Goal: Task Accomplishment & Management: Complete application form

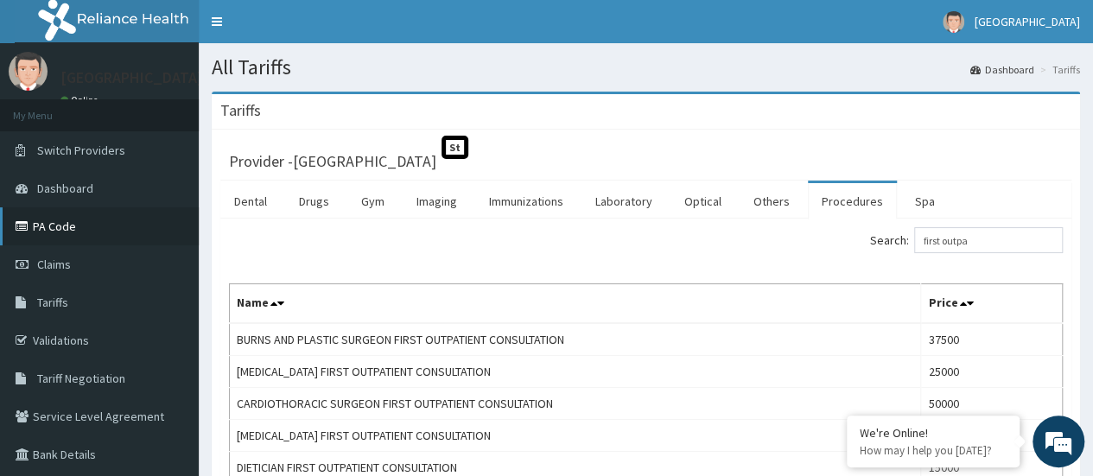
click at [64, 231] on link "PA Code" at bounding box center [99, 226] width 199 height 38
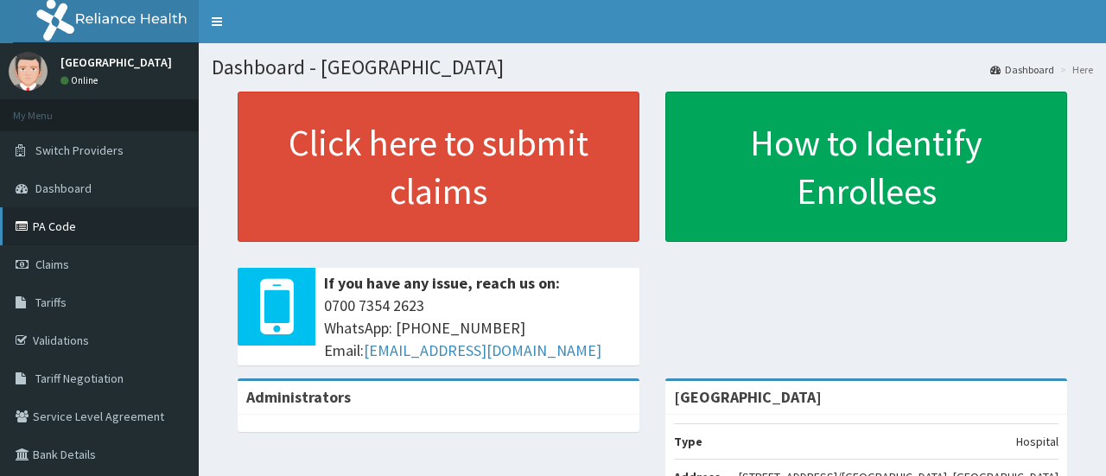
click at [35, 231] on link "PA Code" at bounding box center [99, 226] width 199 height 38
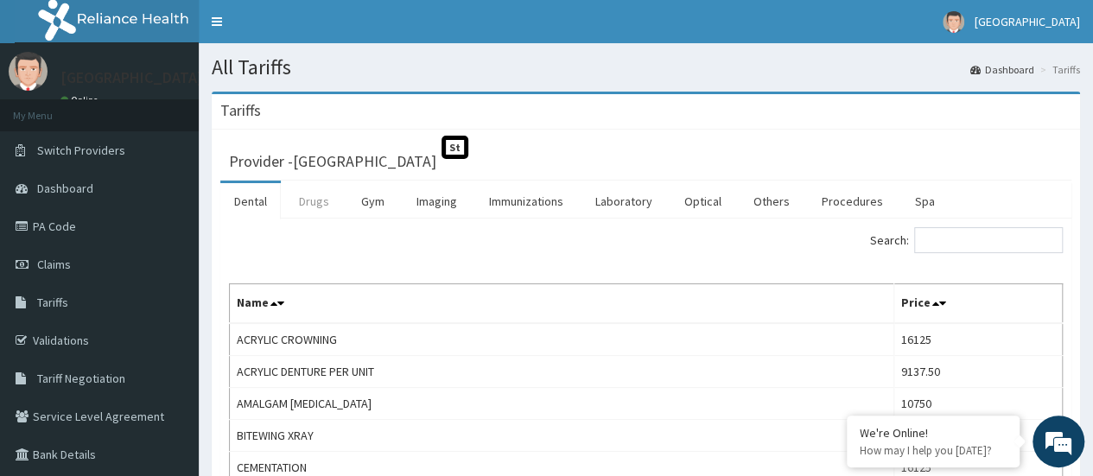
click at [307, 206] on link "Drugs" at bounding box center [314, 201] width 58 height 36
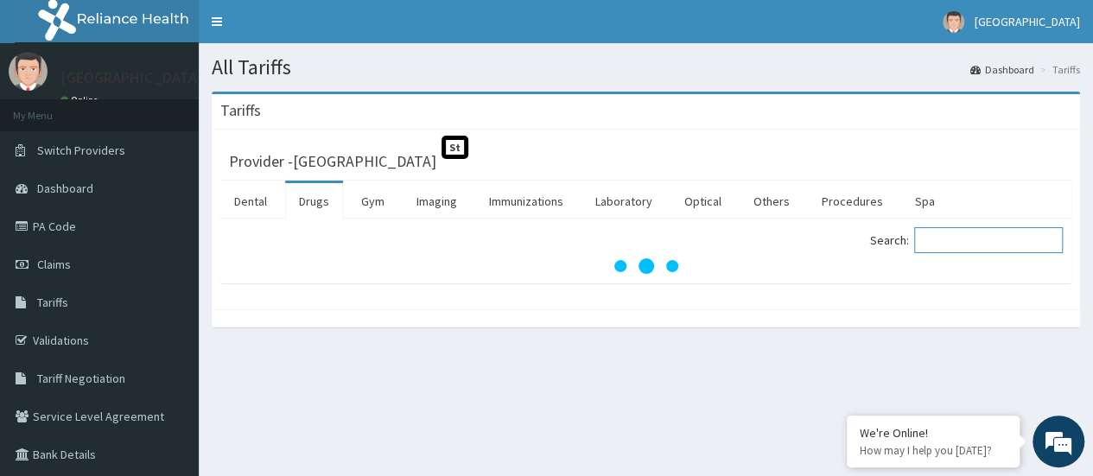
click at [950, 236] on input "Search:" at bounding box center [988, 240] width 149 height 26
type input "e"
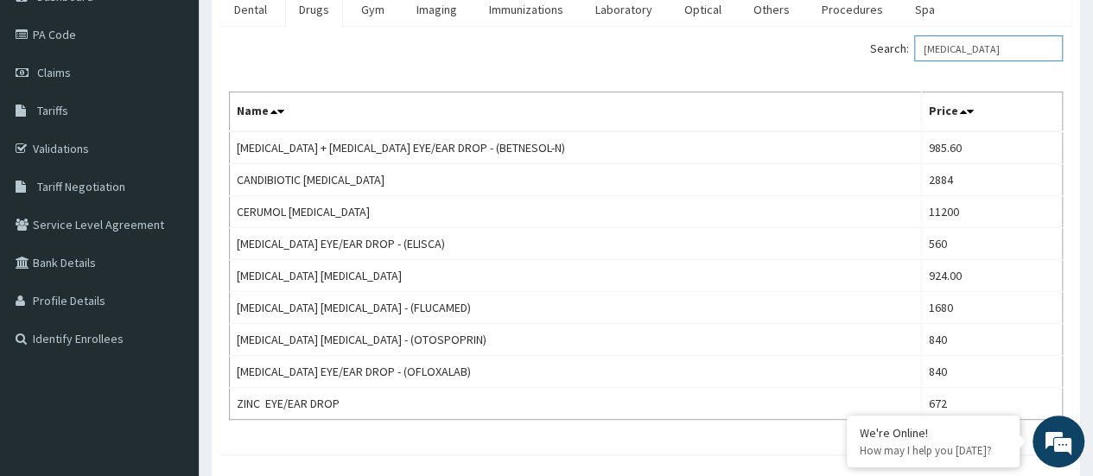
scroll to position [193, 0]
type input "ear drop"
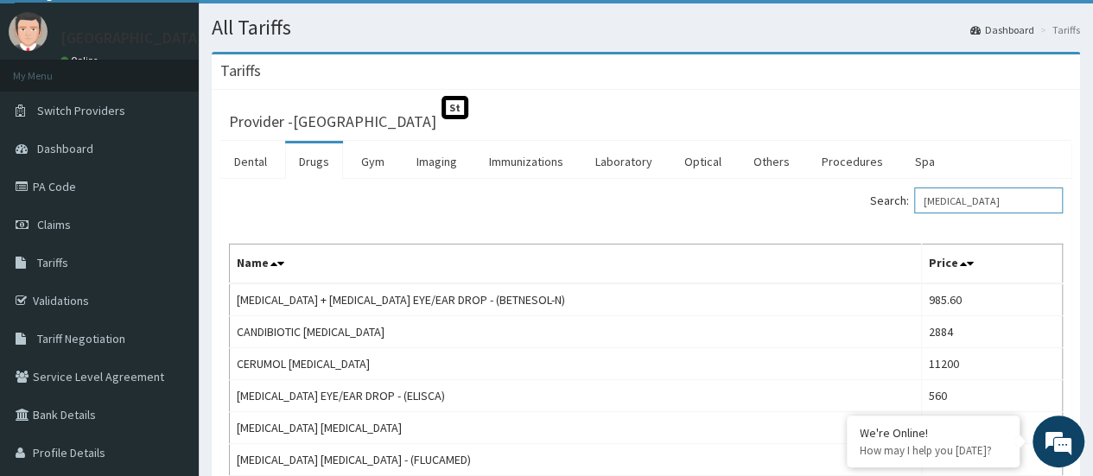
scroll to position [0, 0]
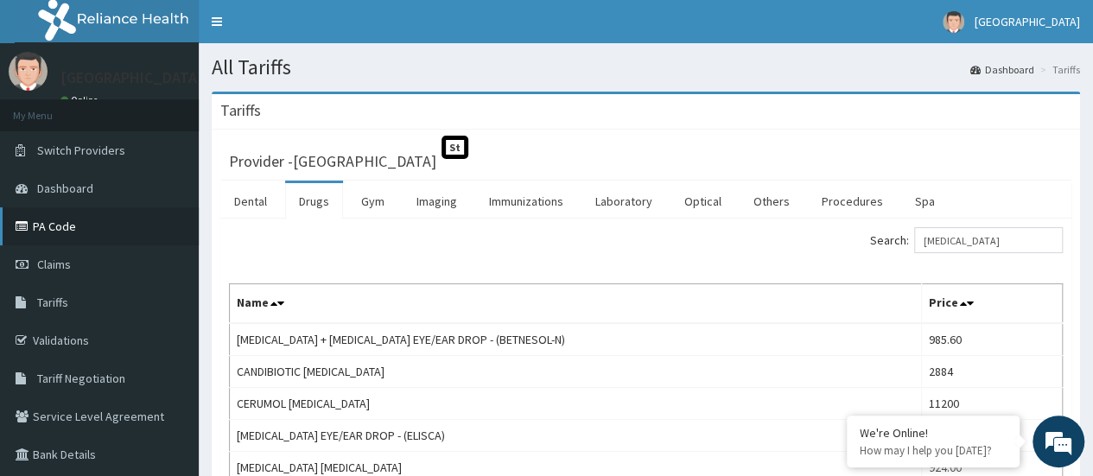
click at [24, 227] on icon at bounding box center [24, 226] width 17 height 12
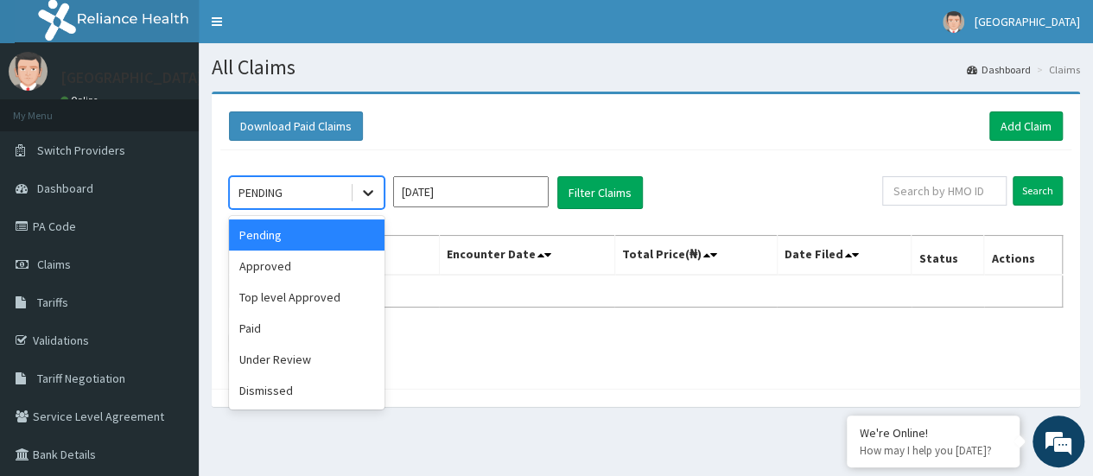
click at [370, 191] on icon at bounding box center [368, 194] width 10 height 6
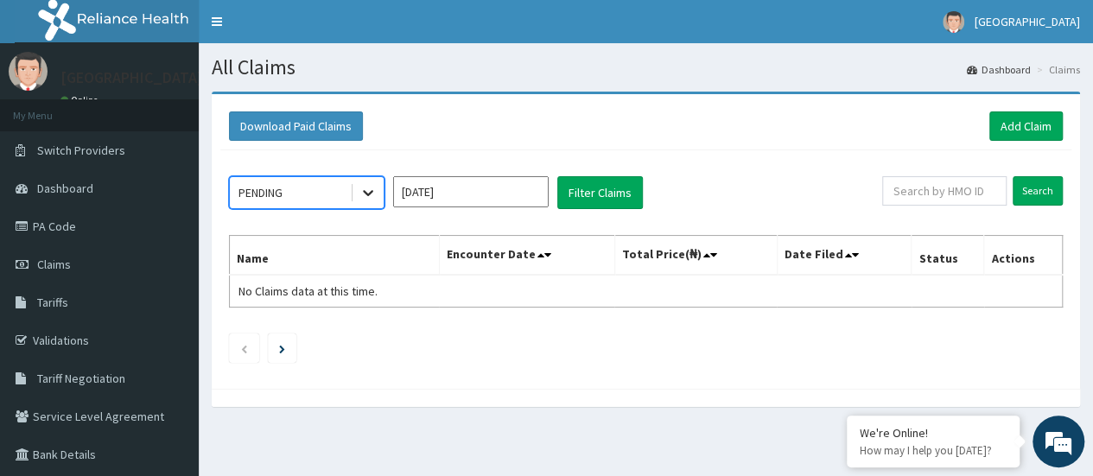
click at [370, 191] on icon at bounding box center [368, 194] width 10 height 6
click at [1027, 125] on link "Add Claim" at bounding box center [1025, 125] width 73 height 29
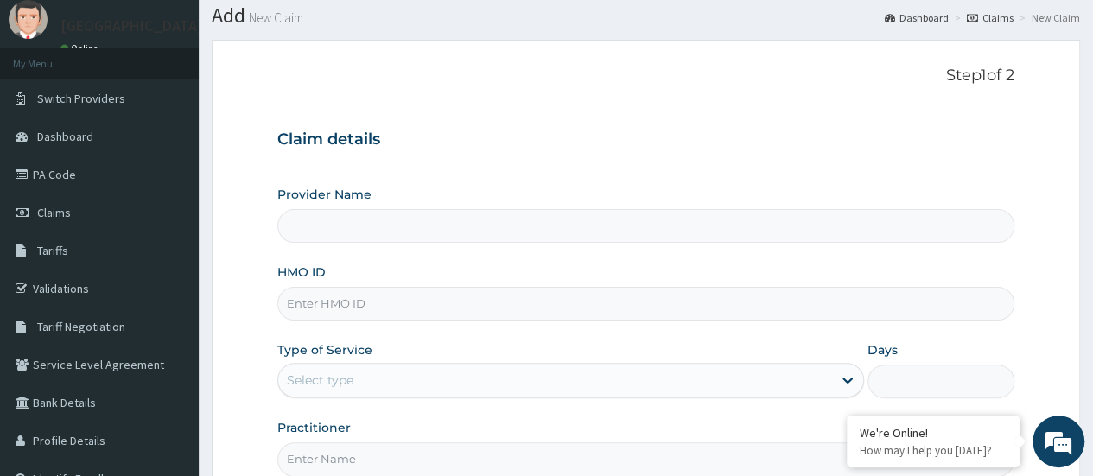
drag, startPoint x: 1098, startPoint y: 172, endPoint x: 1097, endPoint y: 218, distance: 45.8
click at [1092, 215] on html "R EL Toggle navigation De Greenpearl Hospital De Greenpearl Hospital - degreenp…" at bounding box center [546, 303] width 1093 height 710
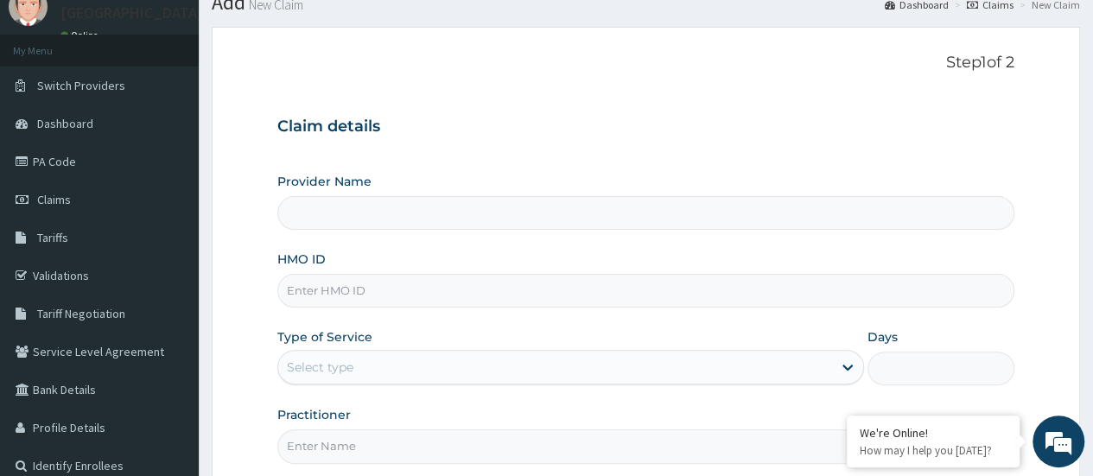
type input "[GEOGRAPHIC_DATA]"
click at [754, 298] on input "HMO ID" at bounding box center [645, 291] width 737 height 34
type input "RET/46534/A"
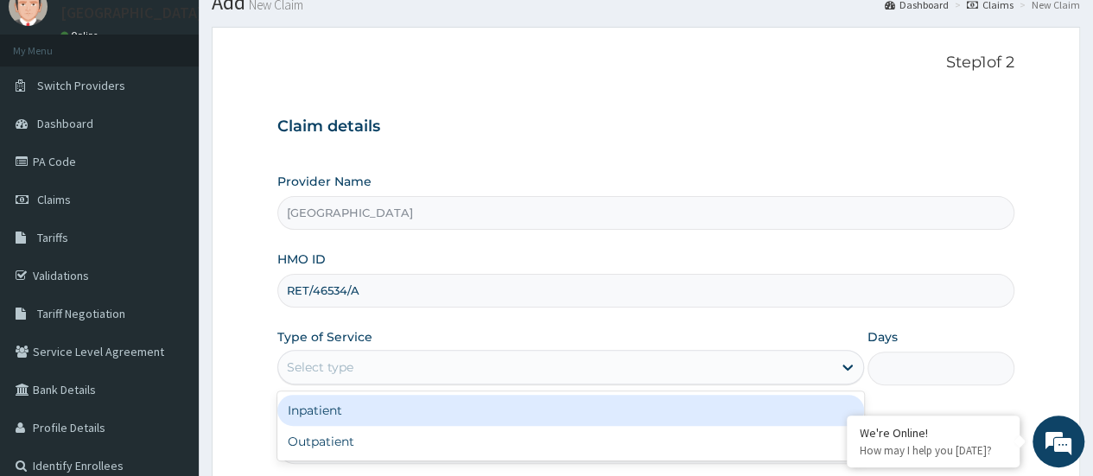
click at [807, 364] on div "Select type" at bounding box center [555, 367] width 554 height 28
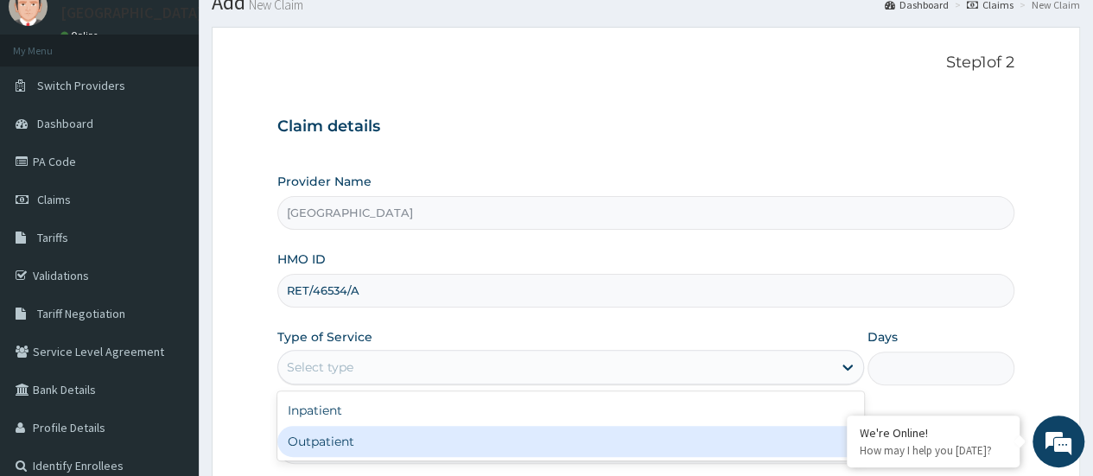
click at [466, 440] on div "Outpatient" at bounding box center [570, 441] width 586 height 31
type input "1"
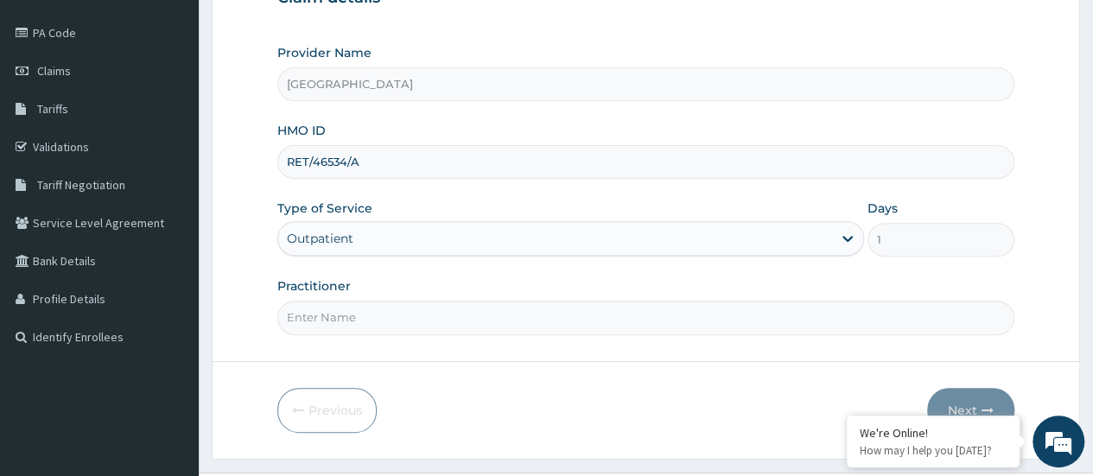
scroll to position [0, 0]
click at [712, 320] on input "Practitioner" at bounding box center [645, 318] width 737 height 34
type input "ENT"
click at [967, 395] on button "Next" at bounding box center [970, 410] width 87 height 45
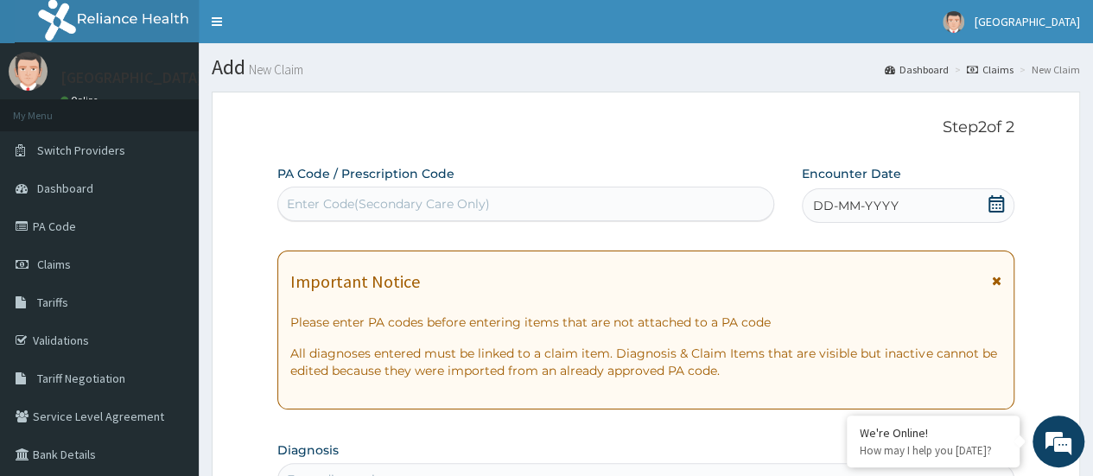
click at [598, 202] on div "Enter Code(Secondary Care Only)" at bounding box center [525, 204] width 494 height 28
paste input "PA/195160"
type input "PA/195160"
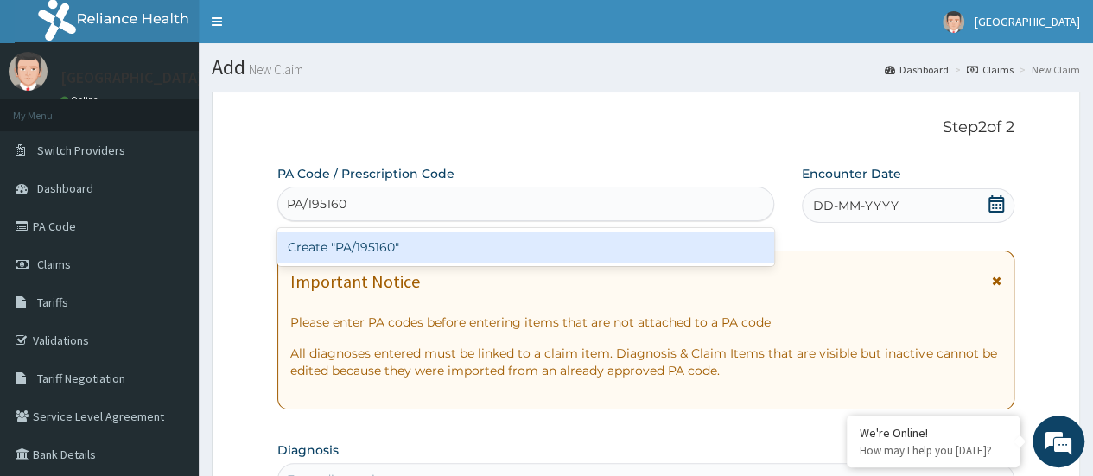
click at [556, 245] on div "Create "PA/195160"" at bounding box center [525, 246] width 496 height 31
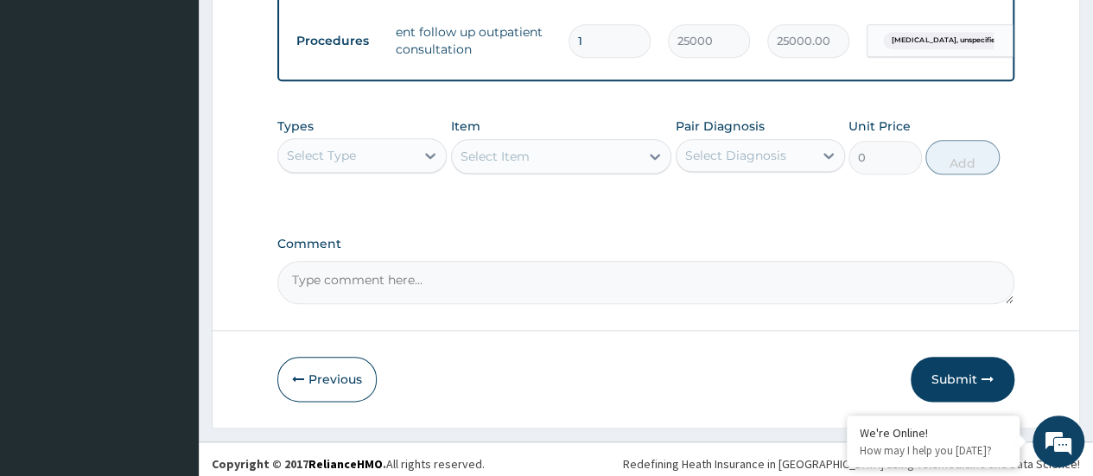
scroll to position [878, 0]
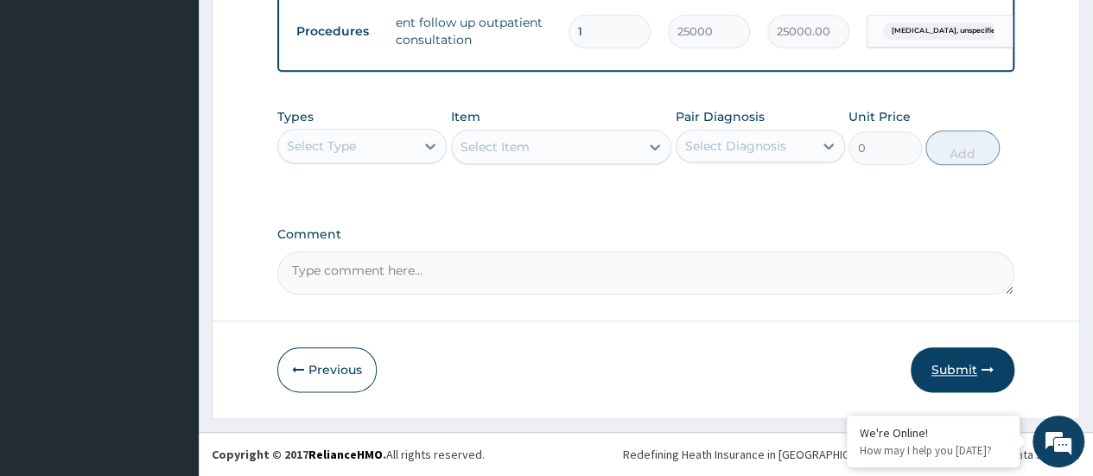
click at [997, 356] on button "Submit" at bounding box center [962, 369] width 104 height 45
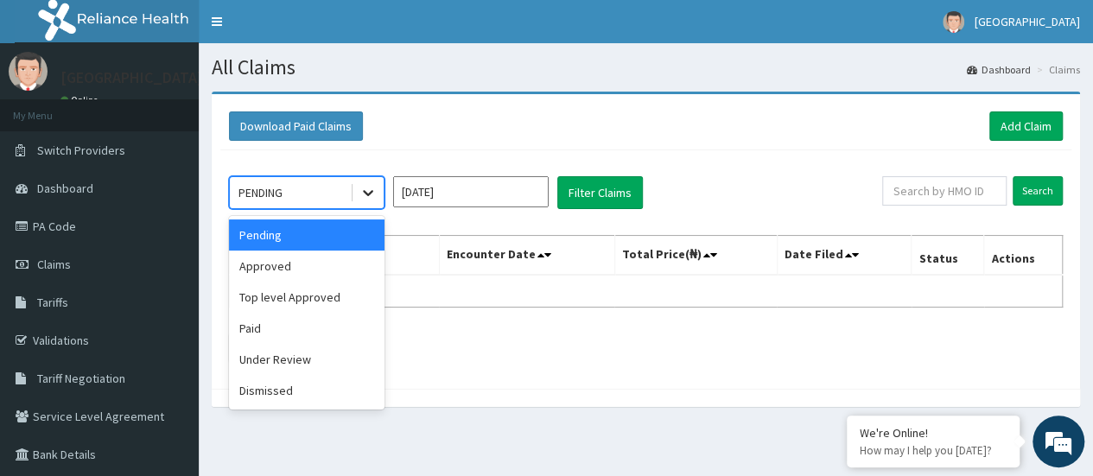
click at [353, 181] on div at bounding box center [367, 192] width 31 height 31
click at [334, 241] on div "Pending" at bounding box center [306, 234] width 155 height 31
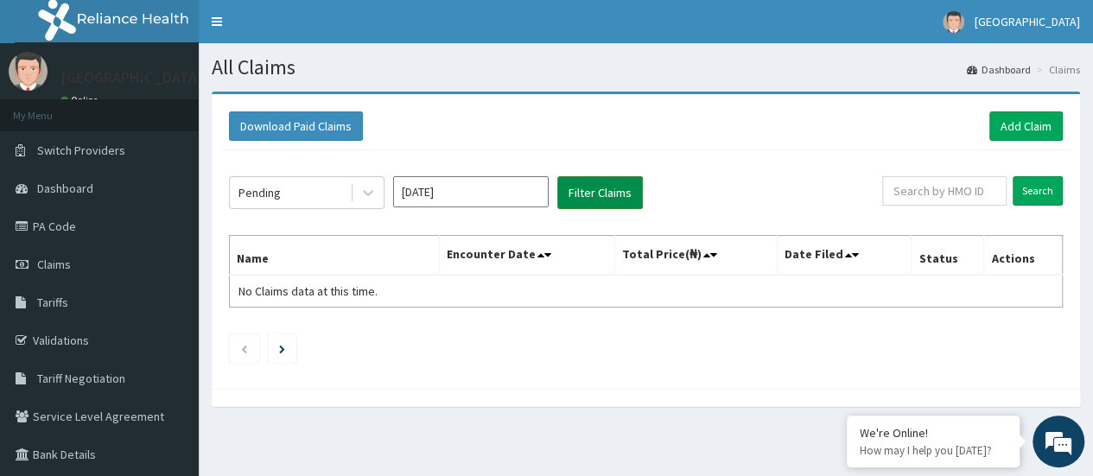
click at [606, 193] on button "Filter Claims" at bounding box center [600, 192] width 86 height 33
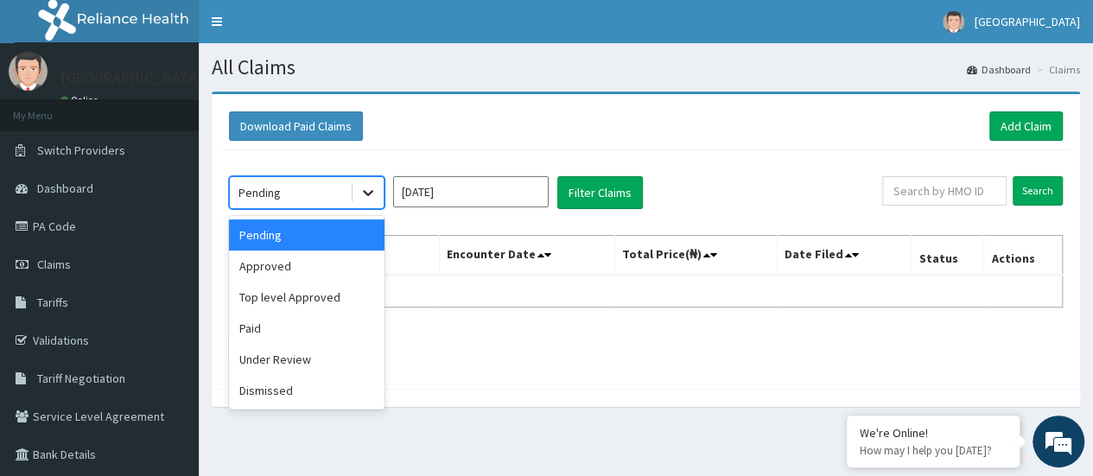
click at [358, 201] on div at bounding box center [367, 192] width 31 height 31
click at [309, 265] on div "Approved" at bounding box center [306, 265] width 155 height 31
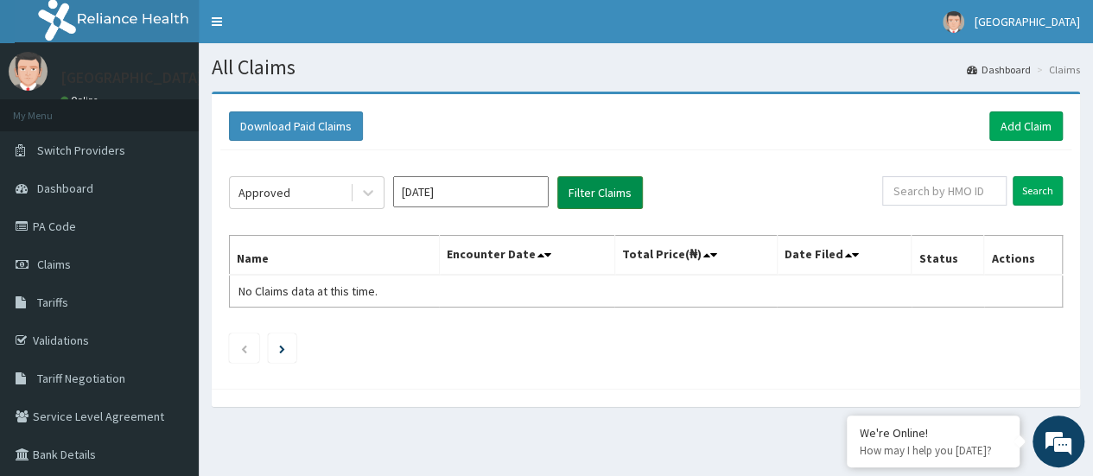
click at [582, 179] on button "Filter Claims" at bounding box center [600, 192] width 86 height 33
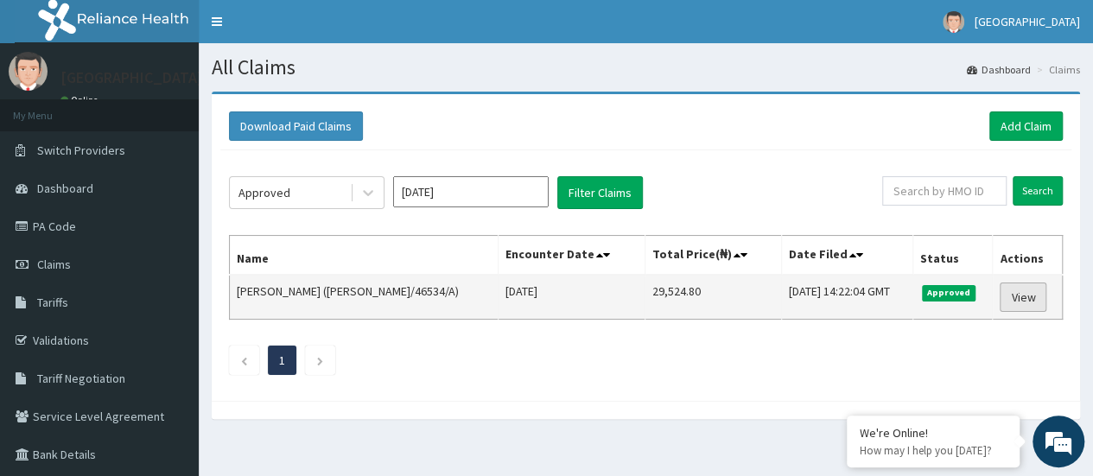
click at [1028, 293] on link "View" at bounding box center [1022, 296] width 47 height 29
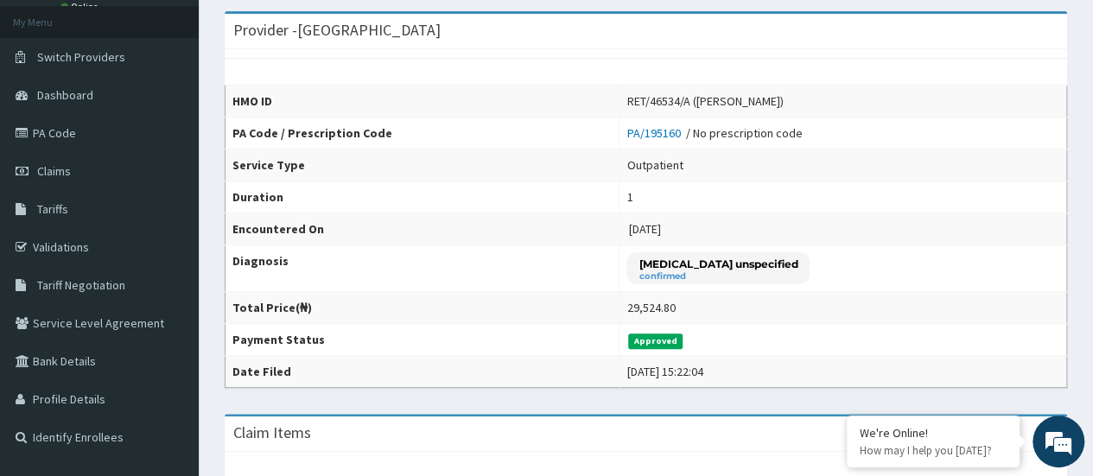
scroll to position [132, 0]
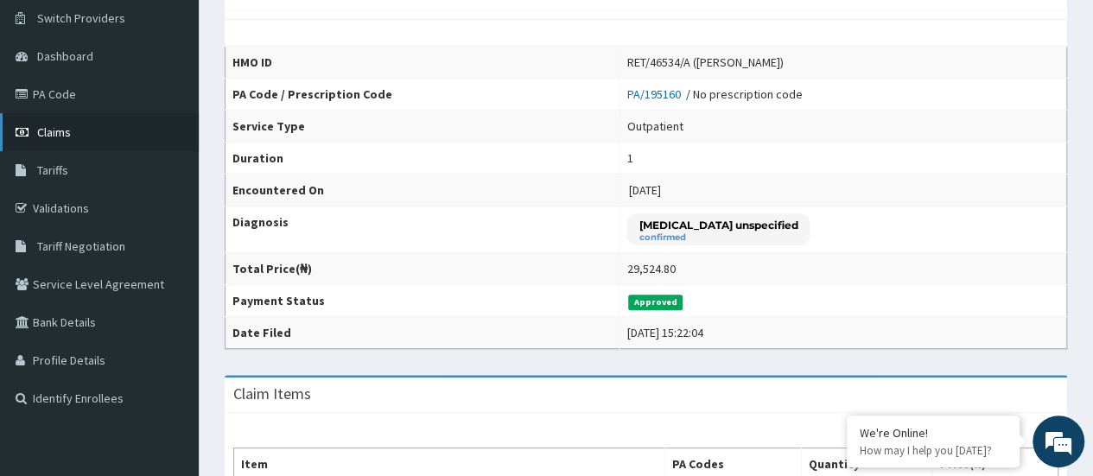
click at [117, 131] on link "Claims" at bounding box center [99, 132] width 199 height 38
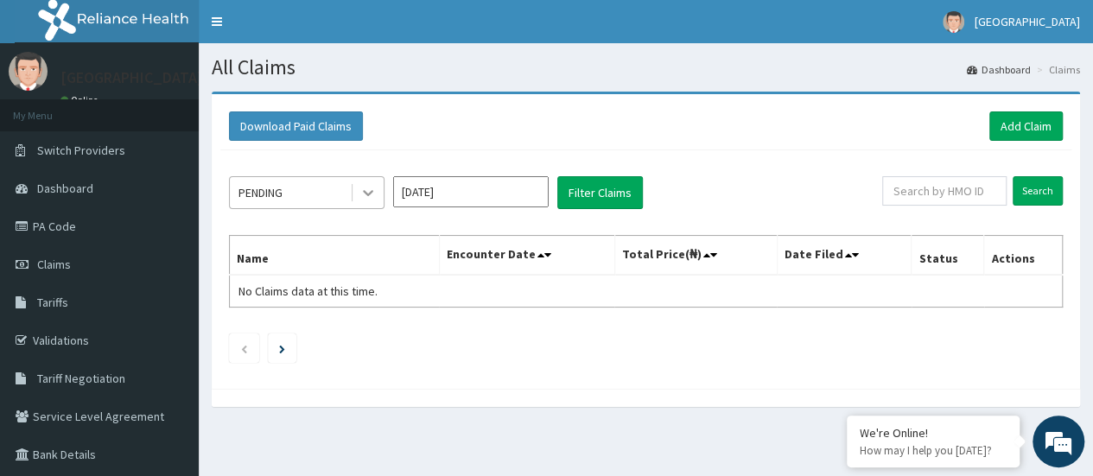
click at [360, 184] on icon at bounding box center [367, 192] width 17 height 17
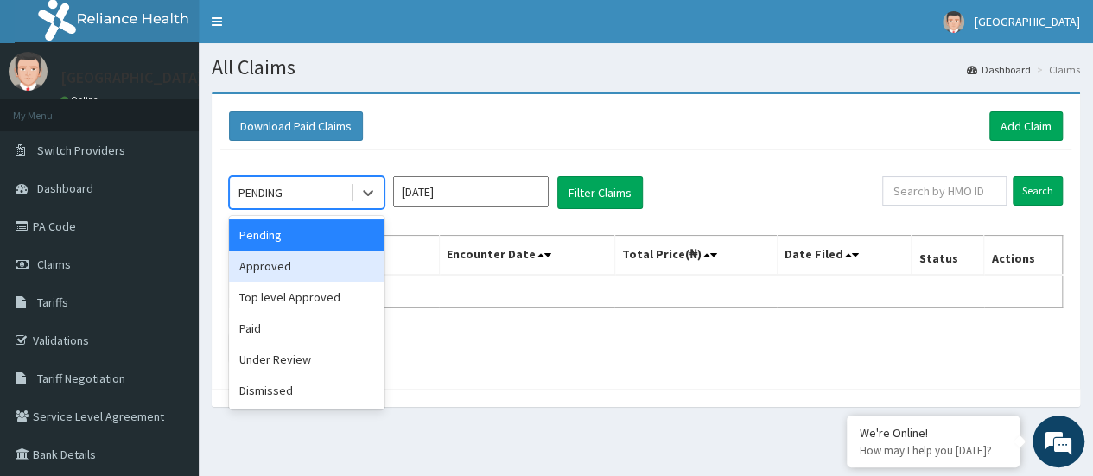
click at [267, 263] on div "Approved" at bounding box center [306, 265] width 155 height 31
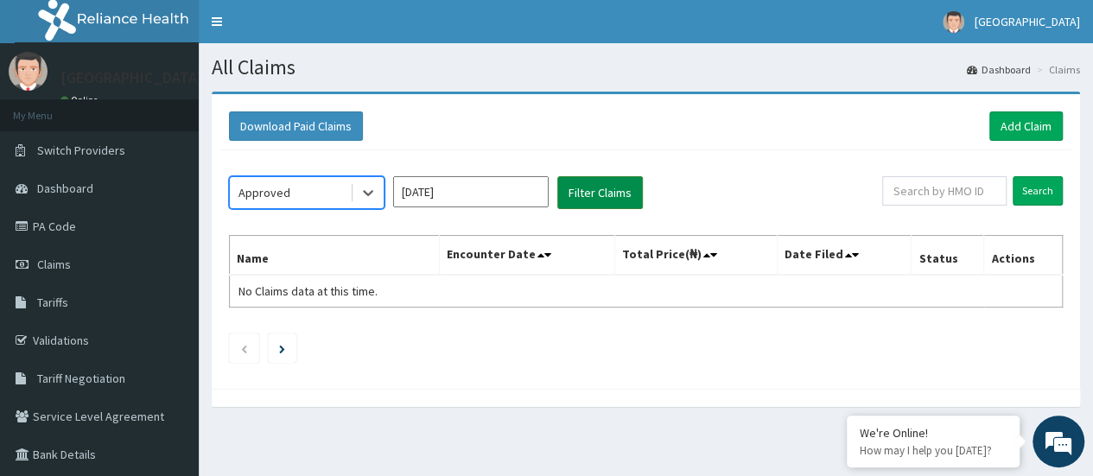
click at [582, 194] on button "Filter Claims" at bounding box center [600, 192] width 86 height 33
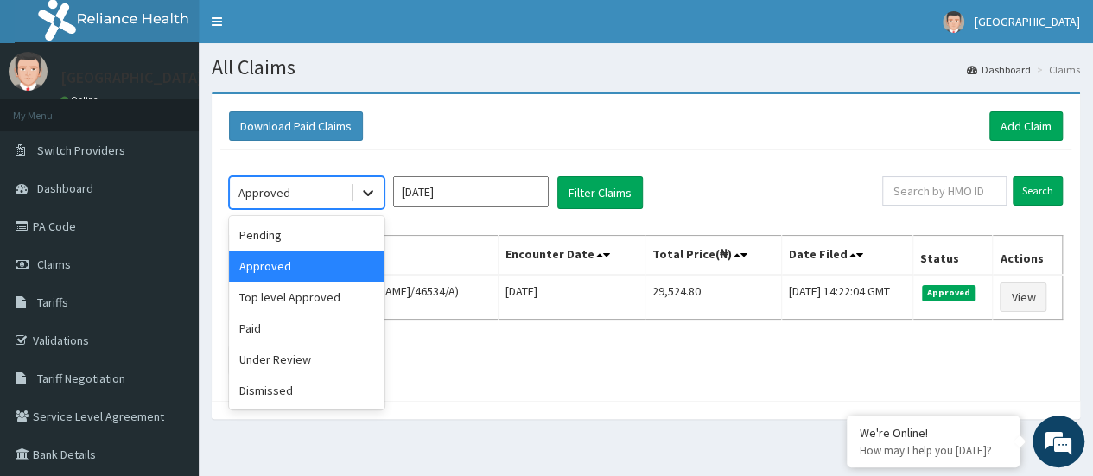
click at [365, 193] on icon at bounding box center [367, 192] width 17 height 17
click at [288, 293] on div "Top level Approved" at bounding box center [306, 297] width 155 height 31
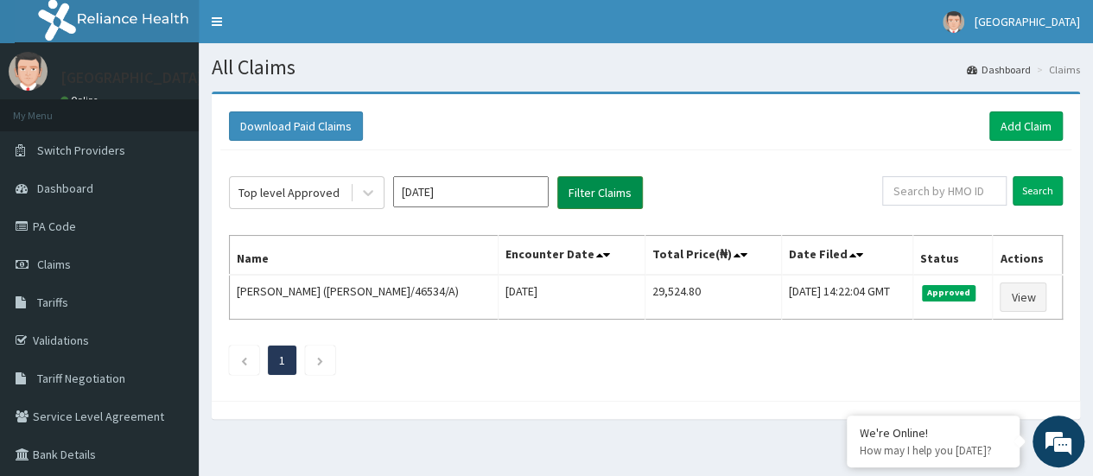
click at [590, 200] on button "Filter Claims" at bounding box center [600, 192] width 86 height 33
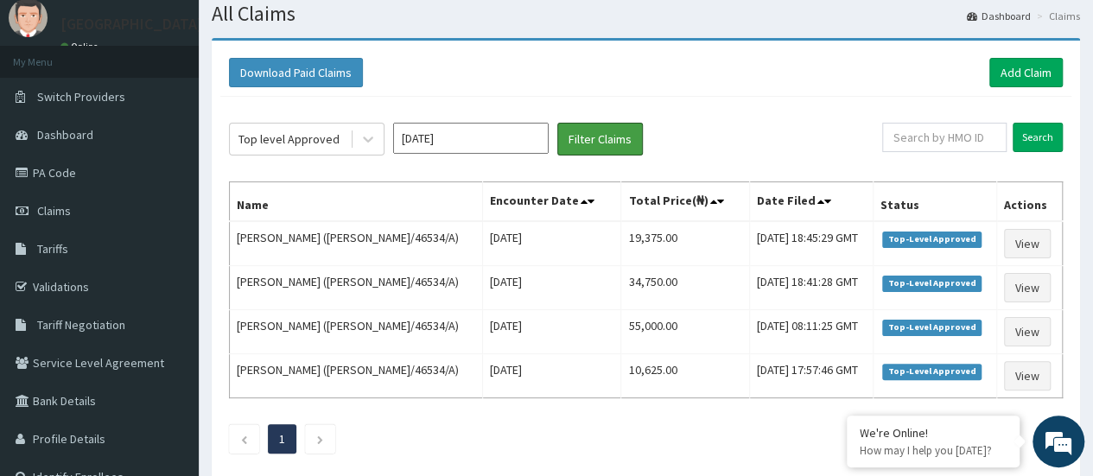
scroll to position [54, 0]
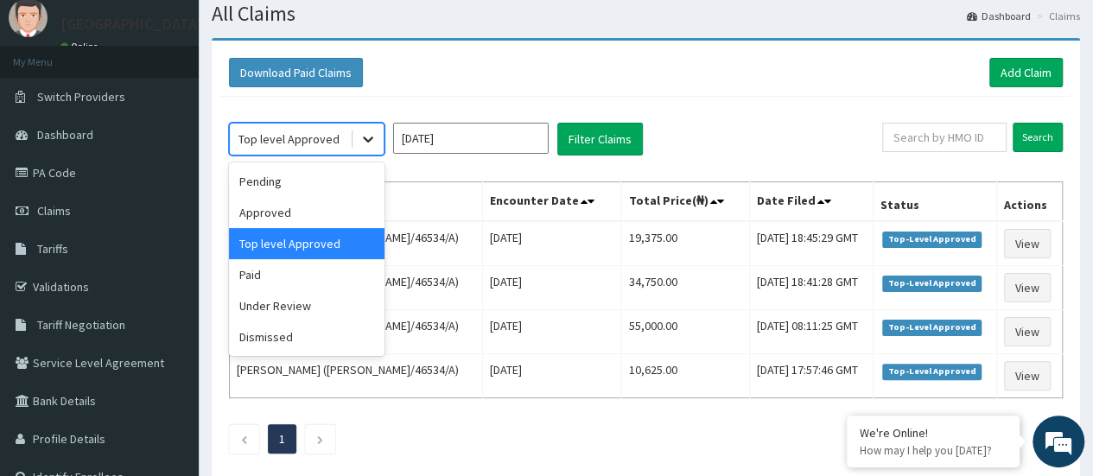
click at [354, 135] on div at bounding box center [367, 139] width 31 height 31
click at [263, 267] on div "Paid" at bounding box center [306, 274] width 155 height 31
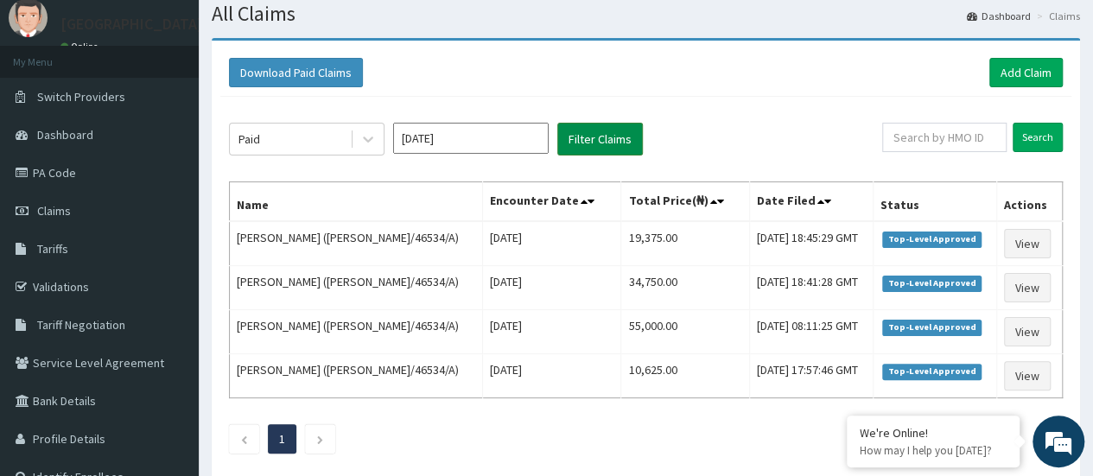
click at [595, 141] on button "Filter Claims" at bounding box center [600, 139] width 86 height 33
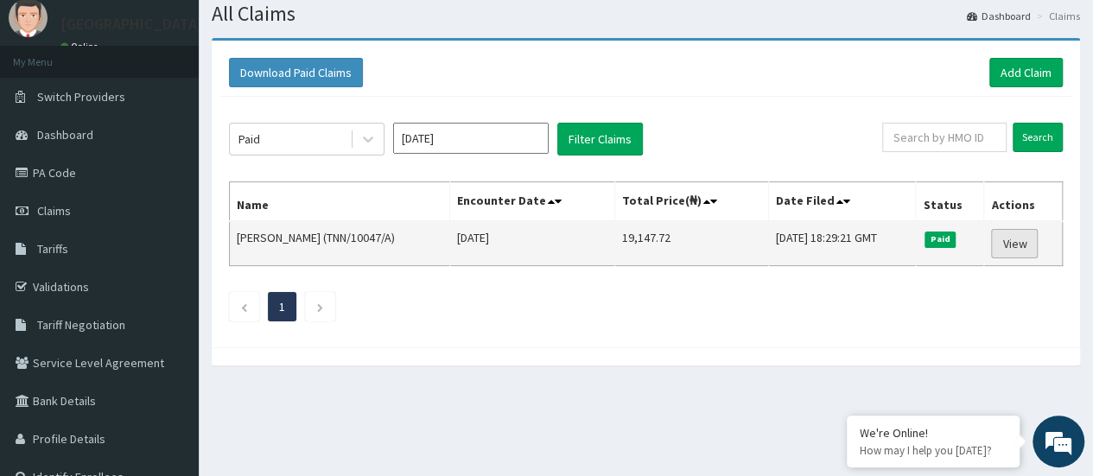
click at [1033, 251] on link "View" at bounding box center [1014, 243] width 47 height 29
